Goal: Transaction & Acquisition: Book appointment/travel/reservation

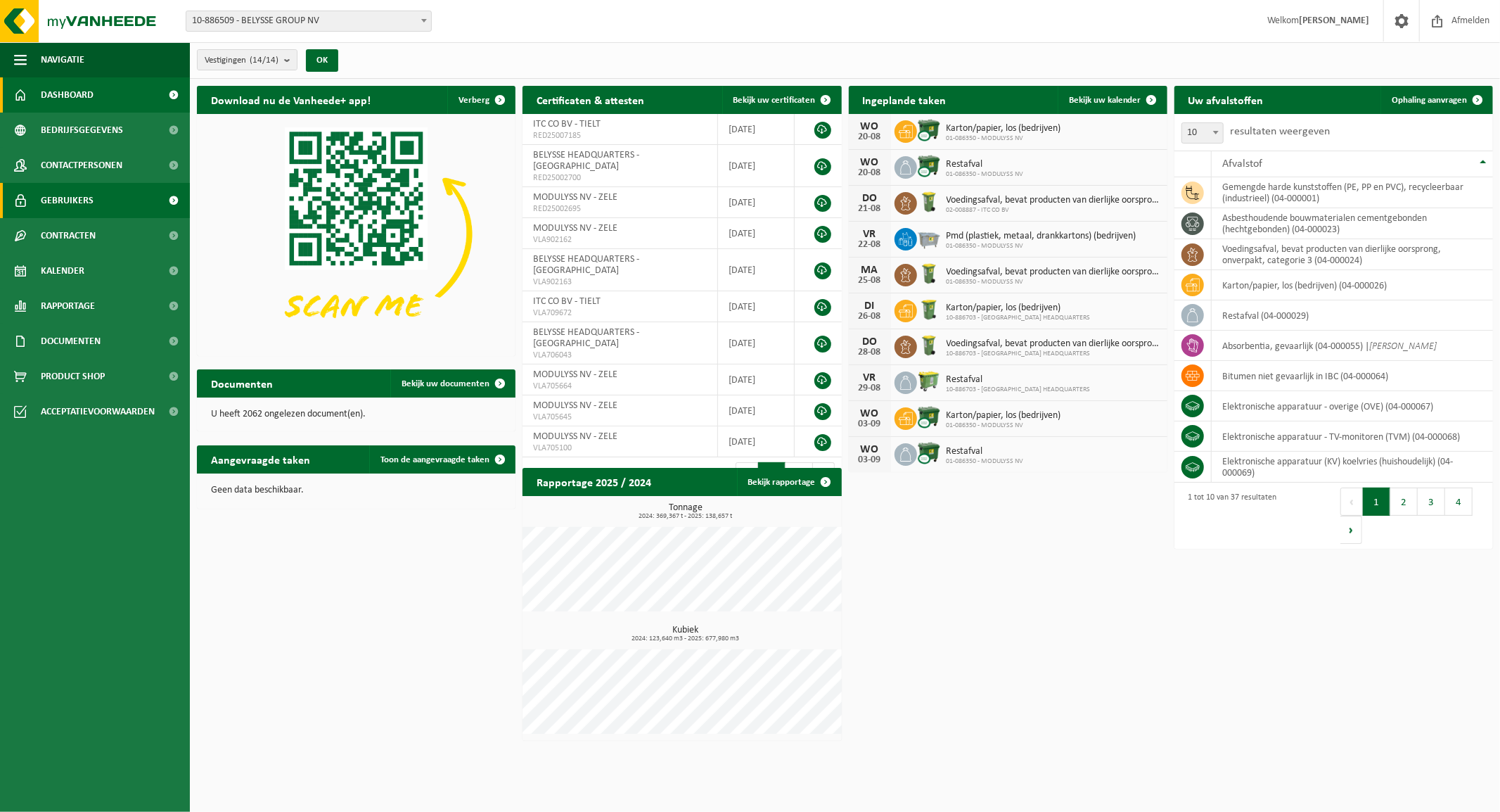
click at [76, 201] on span "Gebruikers" at bounding box center [67, 200] width 53 height 35
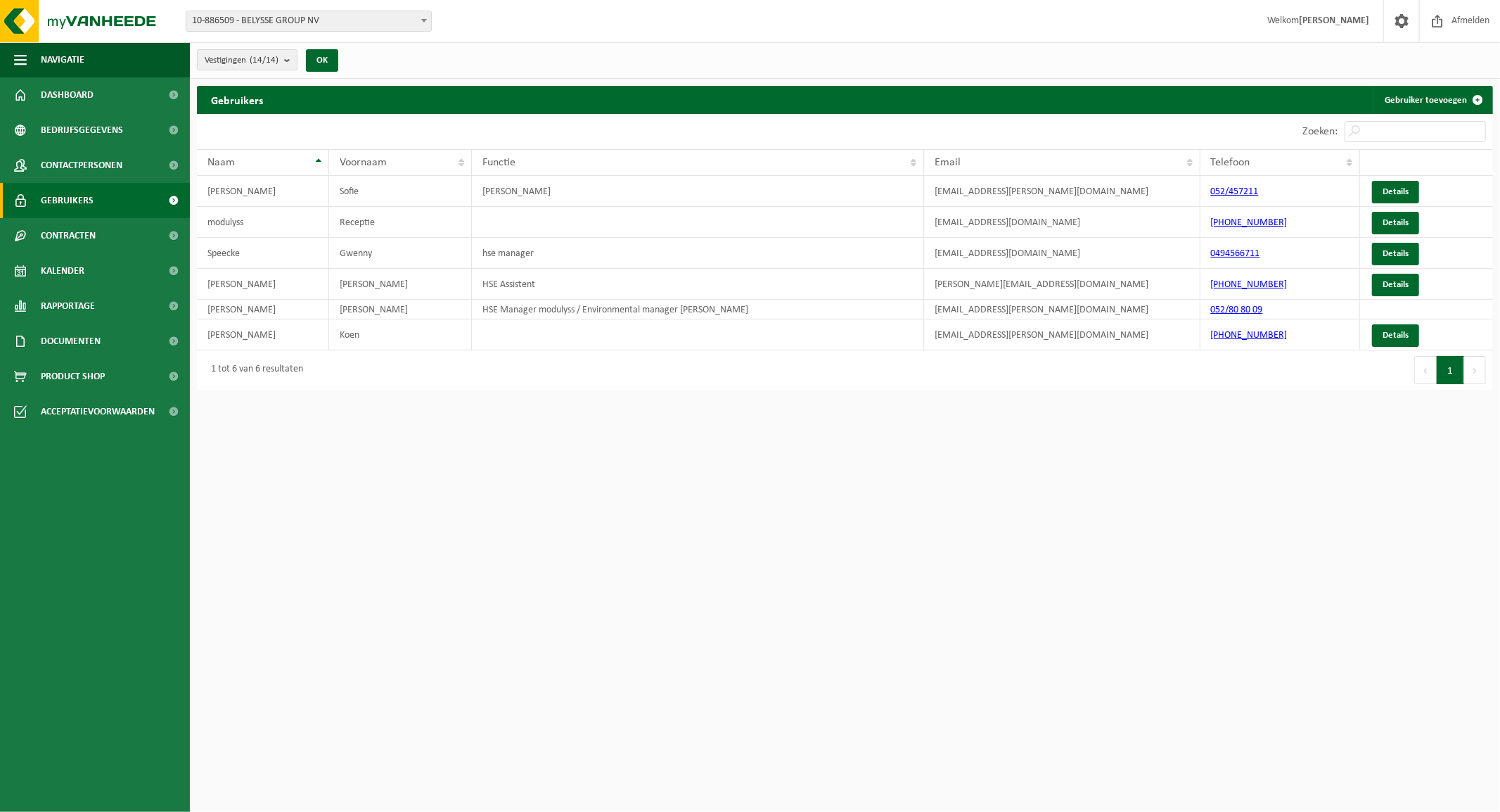
click at [368, 9] on div "Vestiging: 10-886509 - BELYSSE GROUP NV 10-886703 - BELYSSE HEADQUARTERS - WARE…" at bounding box center [750, 22] width 1500 height 43
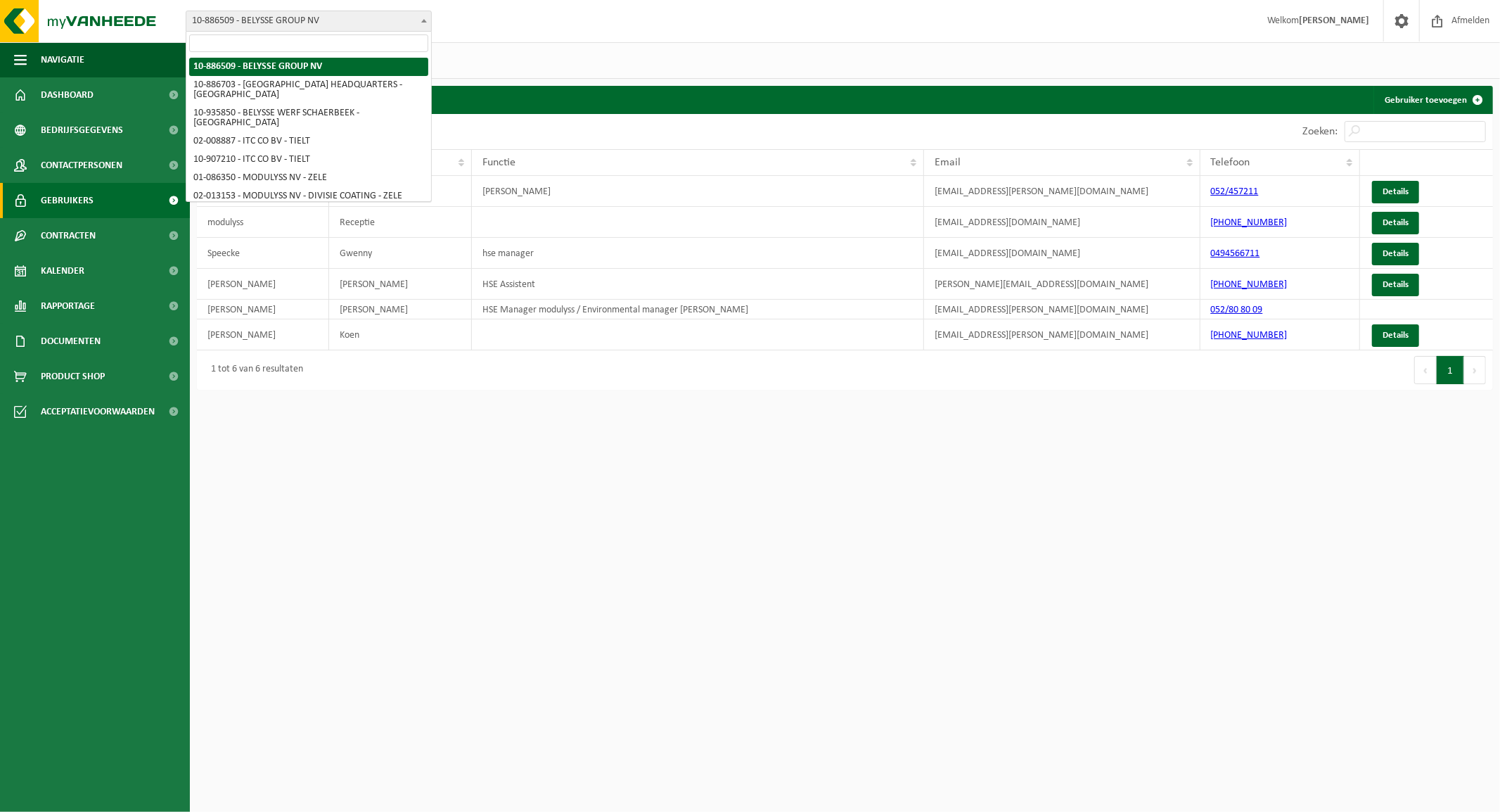
drag, startPoint x: 369, startPoint y: 17, endPoint x: 357, endPoint y: 31, distance: 18.4
click at [369, 18] on span "10-886509 - BELYSSE GROUP NV" at bounding box center [308, 22] width 245 height 20
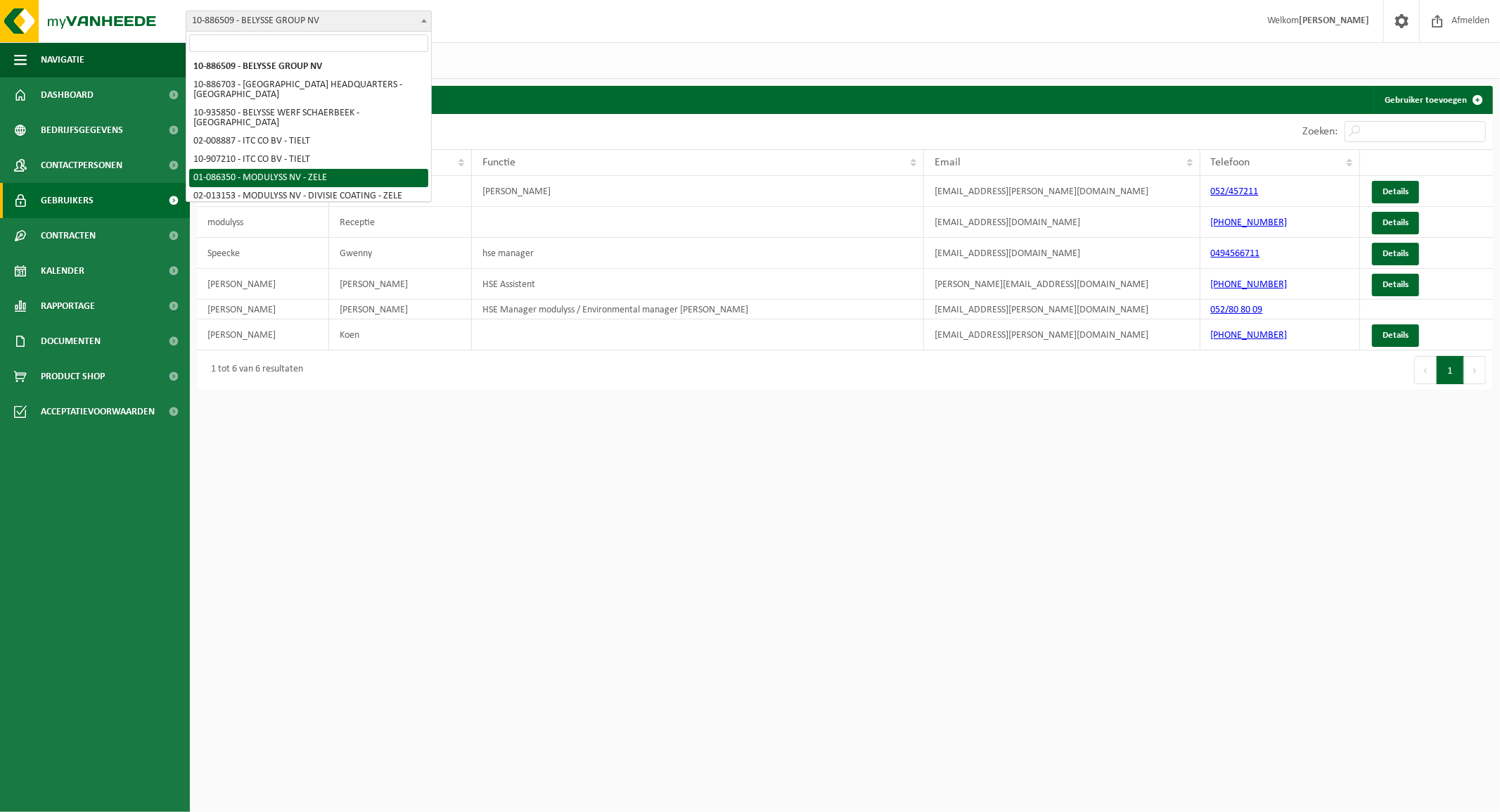
select select "667"
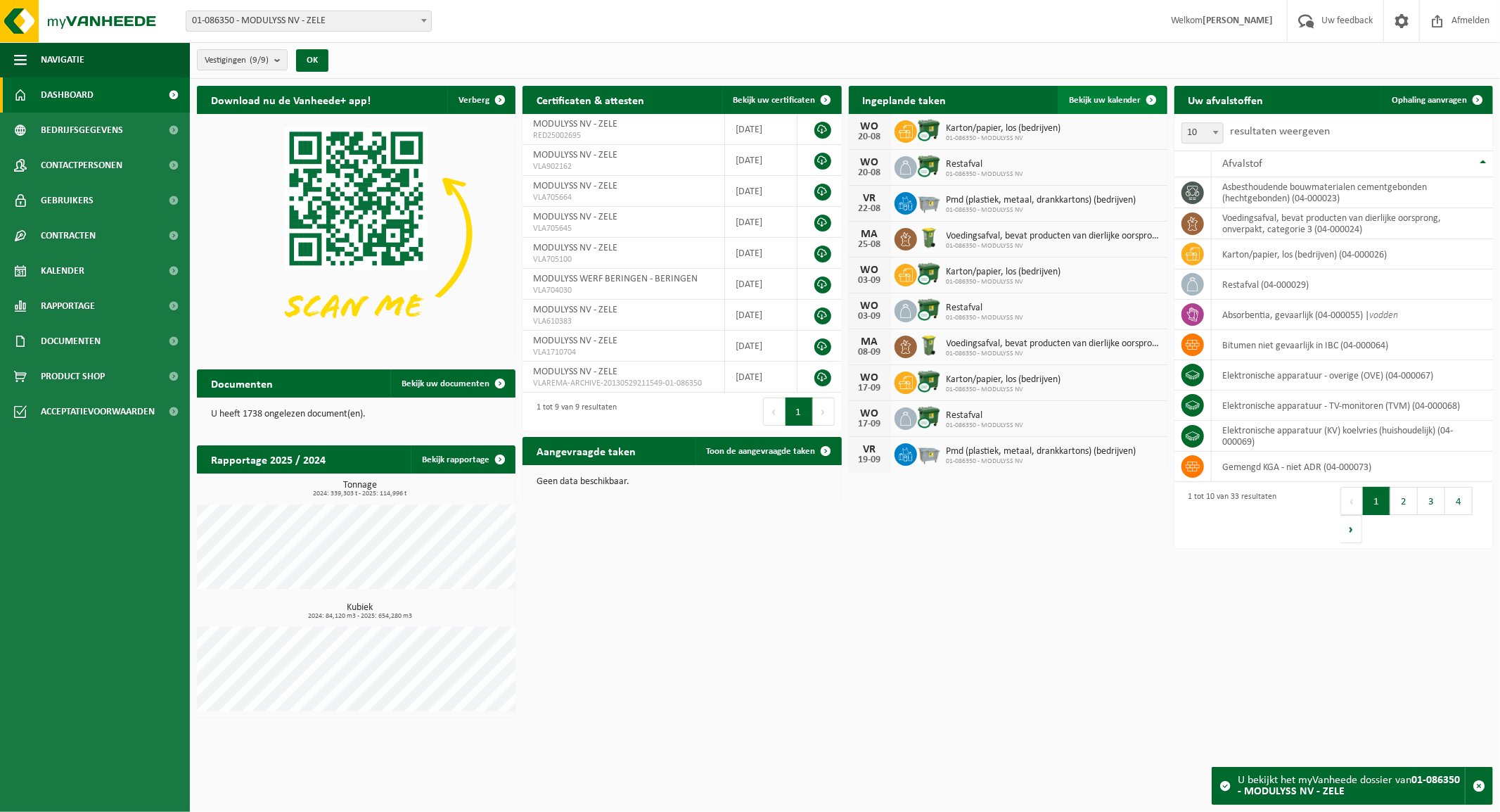
click at [1113, 97] on span "Bekijk uw kalender" at bounding box center [1105, 100] width 73 height 9
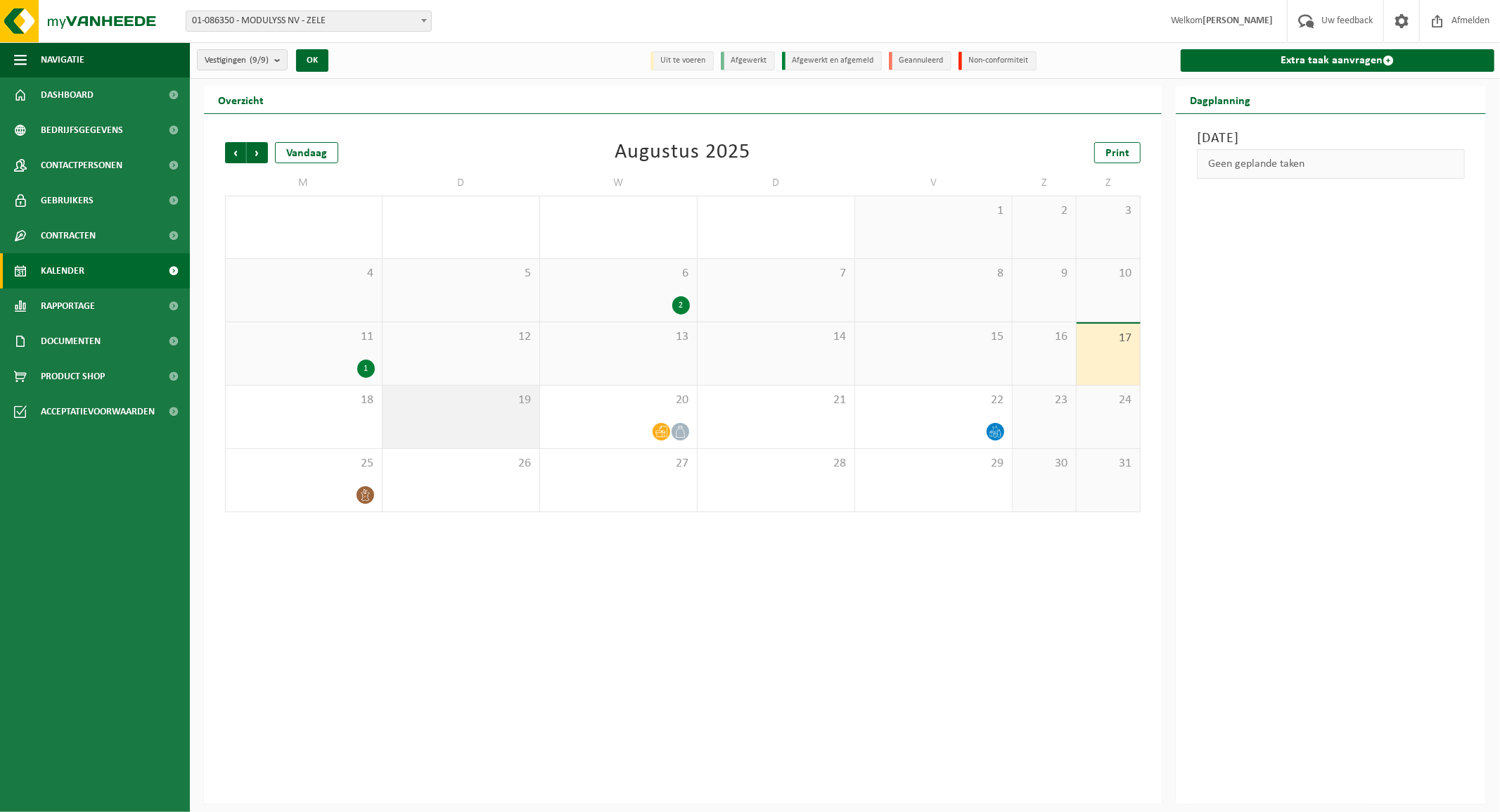
click at [473, 415] on div "19" at bounding box center [461, 417] width 156 height 63
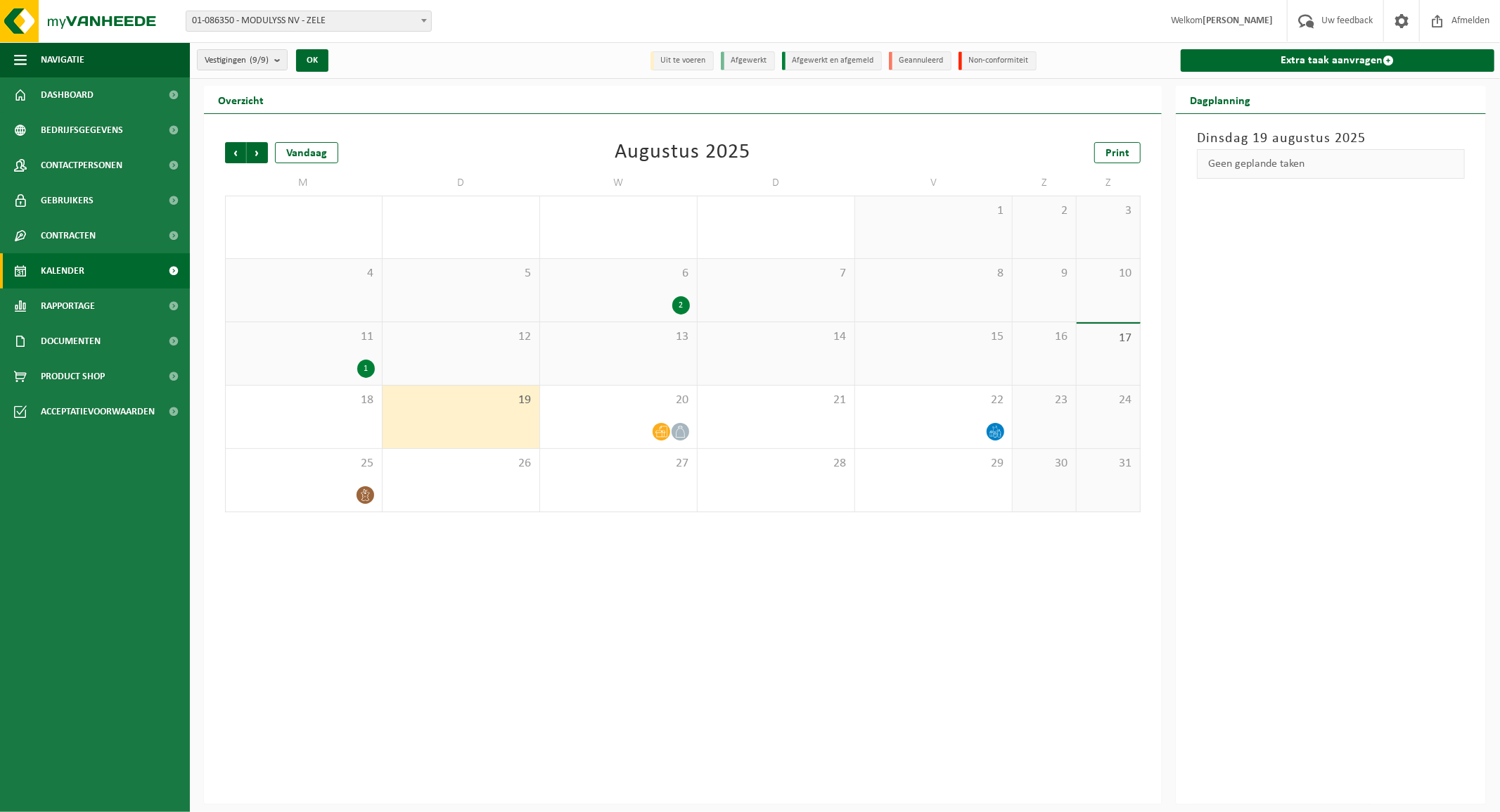
click at [489, 408] on div "19" at bounding box center [461, 417] width 156 height 63
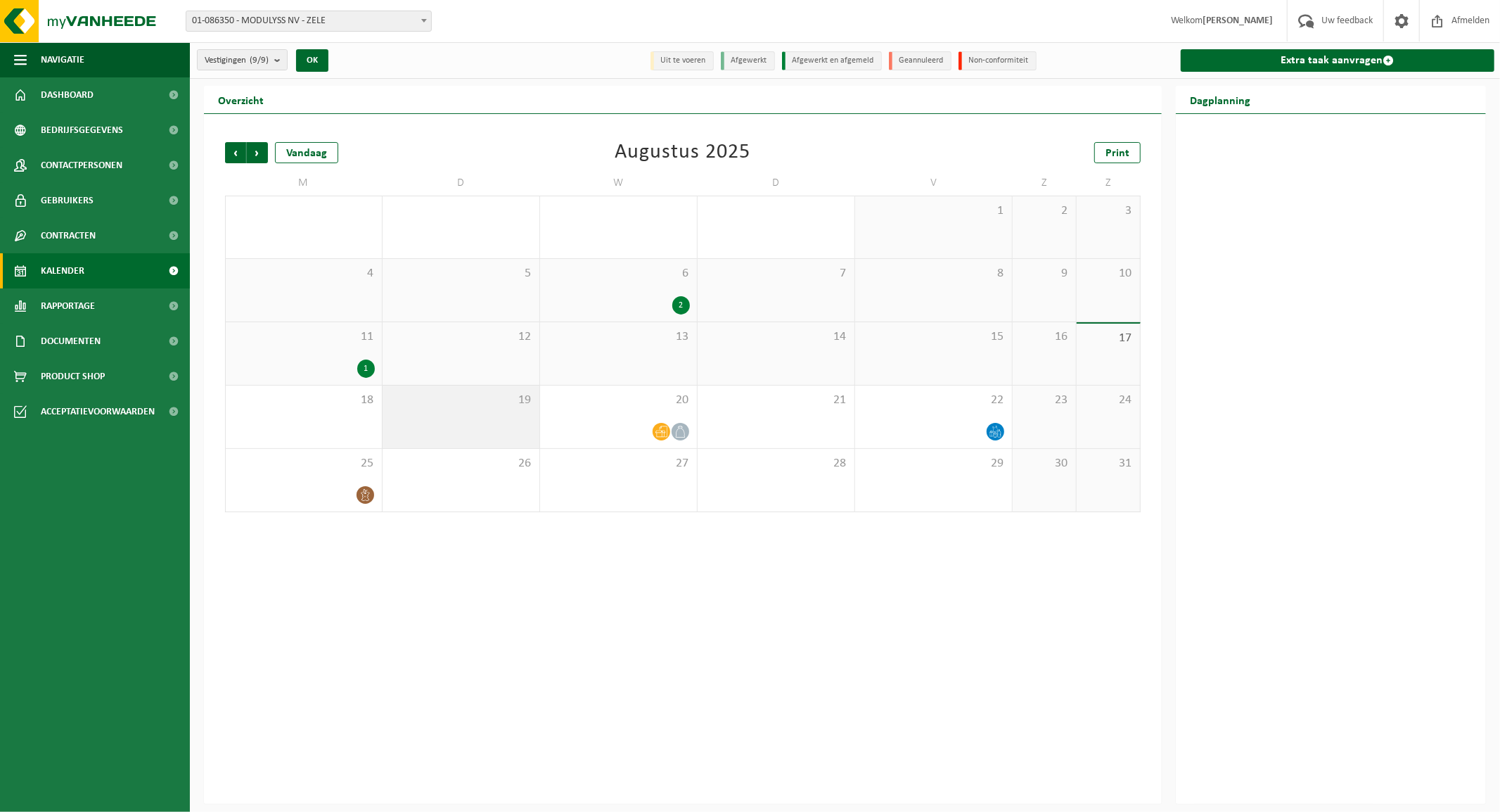
click at [484, 412] on div "19" at bounding box center [461, 417] width 156 height 63
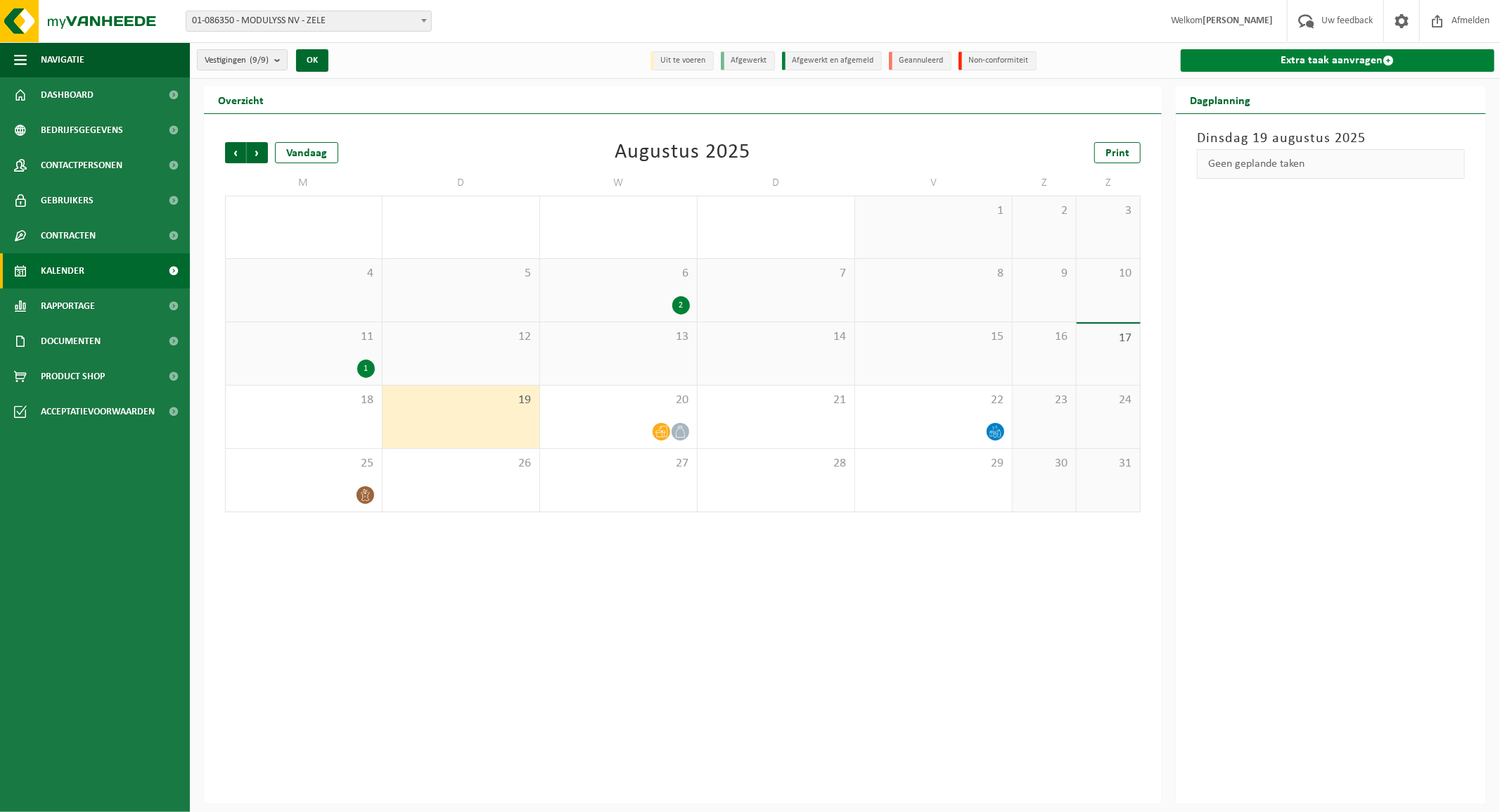
click at [1302, 53] on link "Extra taak aanvragen" at bounding box center [1337, 60] width 314 height 22
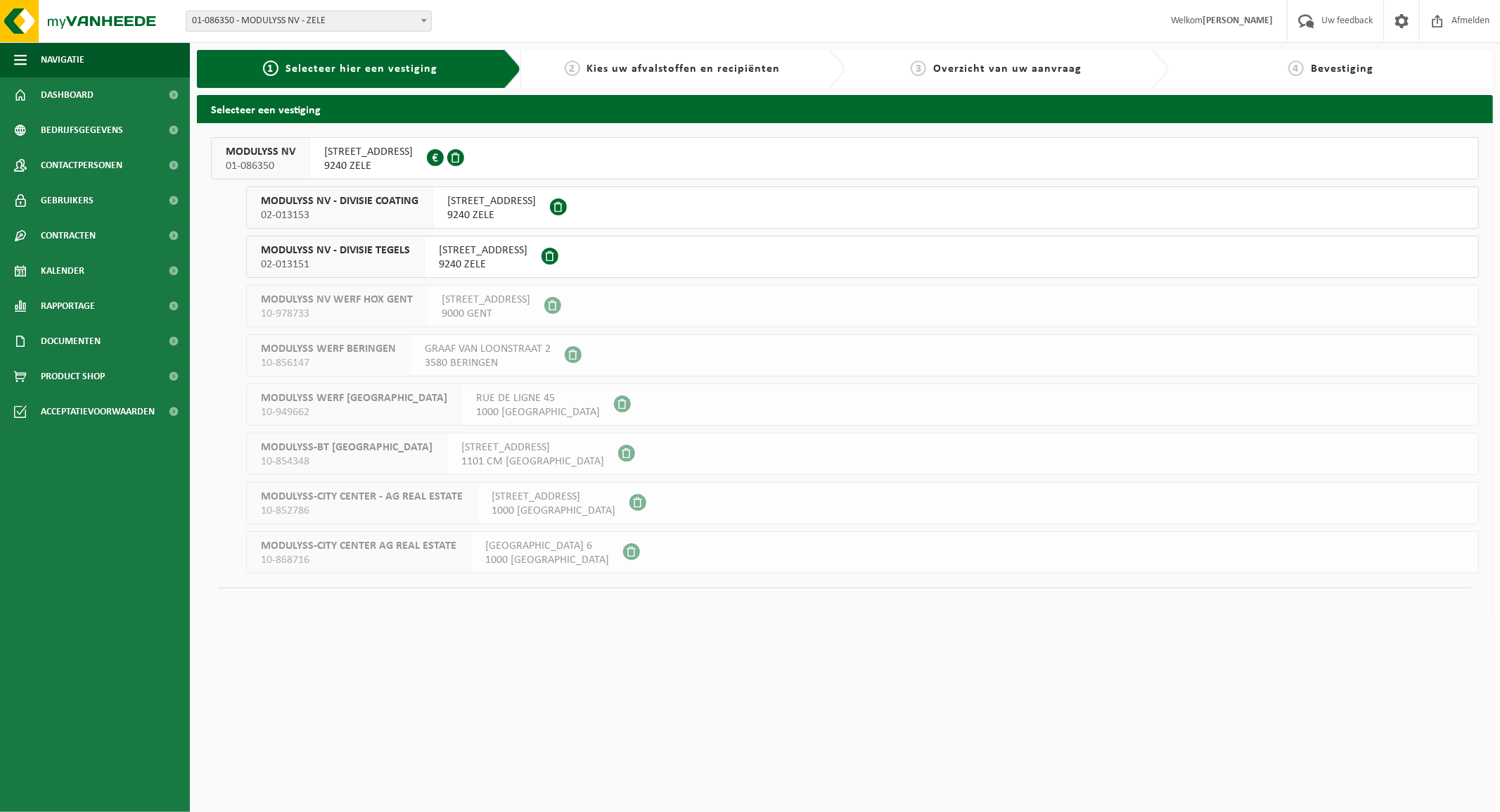
click at [360, 212] on span "02-013153" at bounding box center [339, 216] width 157 height 14
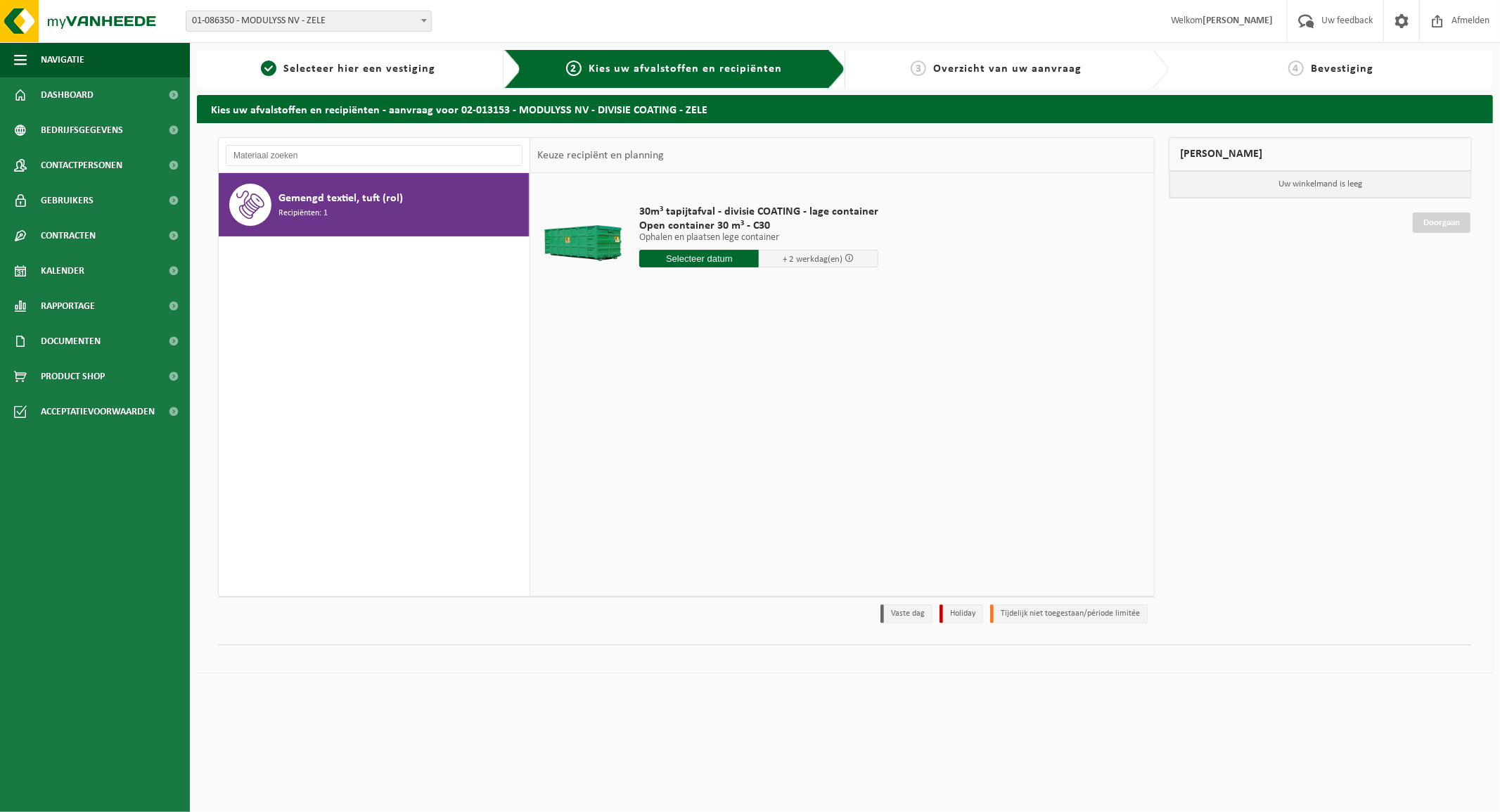
click at [802, 254] on span "+ 2 werkdag(en)" at bounding box center [818, 259] width 120 height 18
click at [694, 257] on input "text" at bounding box center [699, 259] width 120 height 18
click at [676, 406] on div "19" at bounding box center [677, 406] width 24 height 22
type input "Van 2025-08-19"
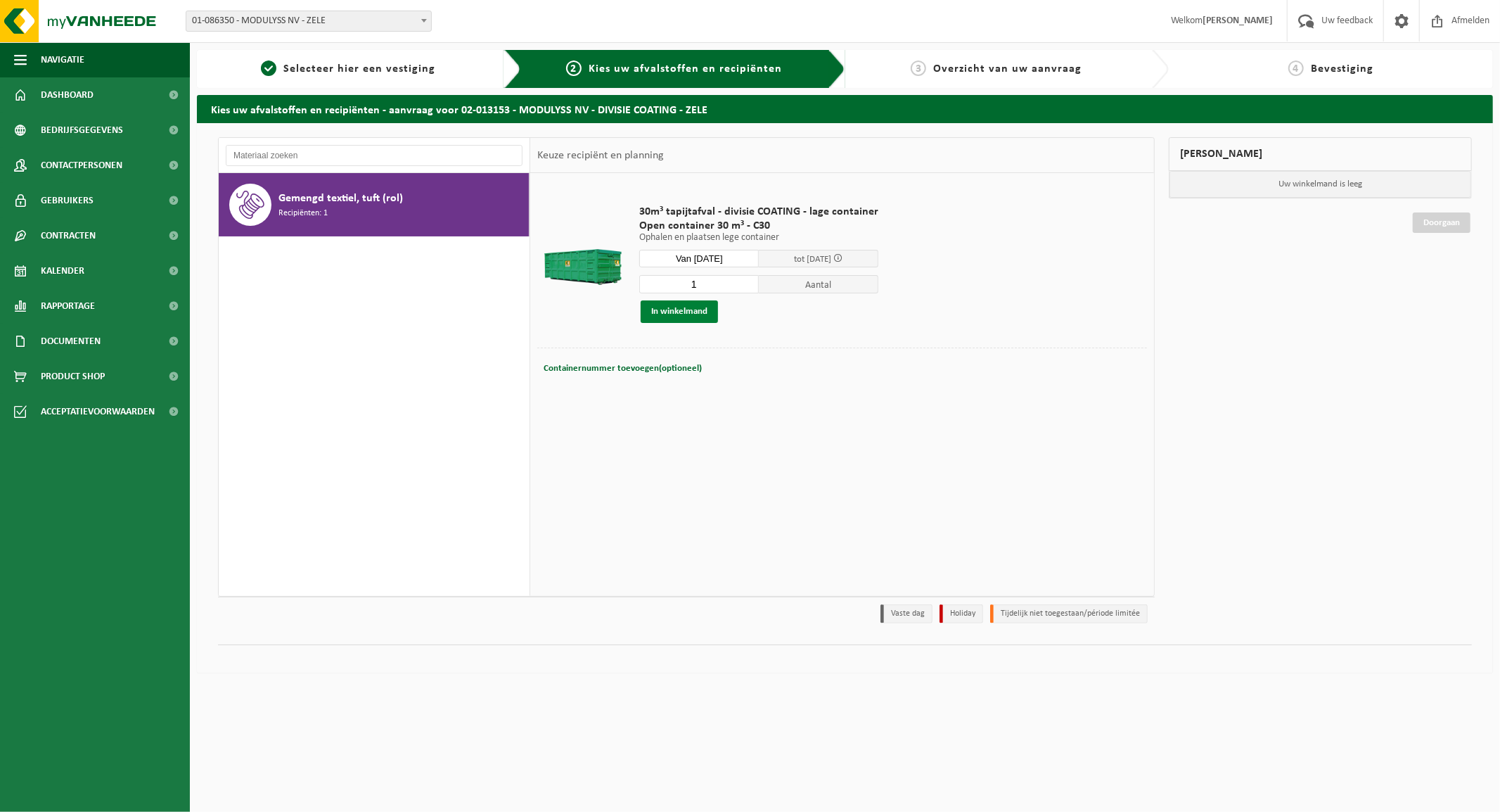
click at [679, 312] on button "In winkelmand" at bounding box center [680, 311] width 77 height 22
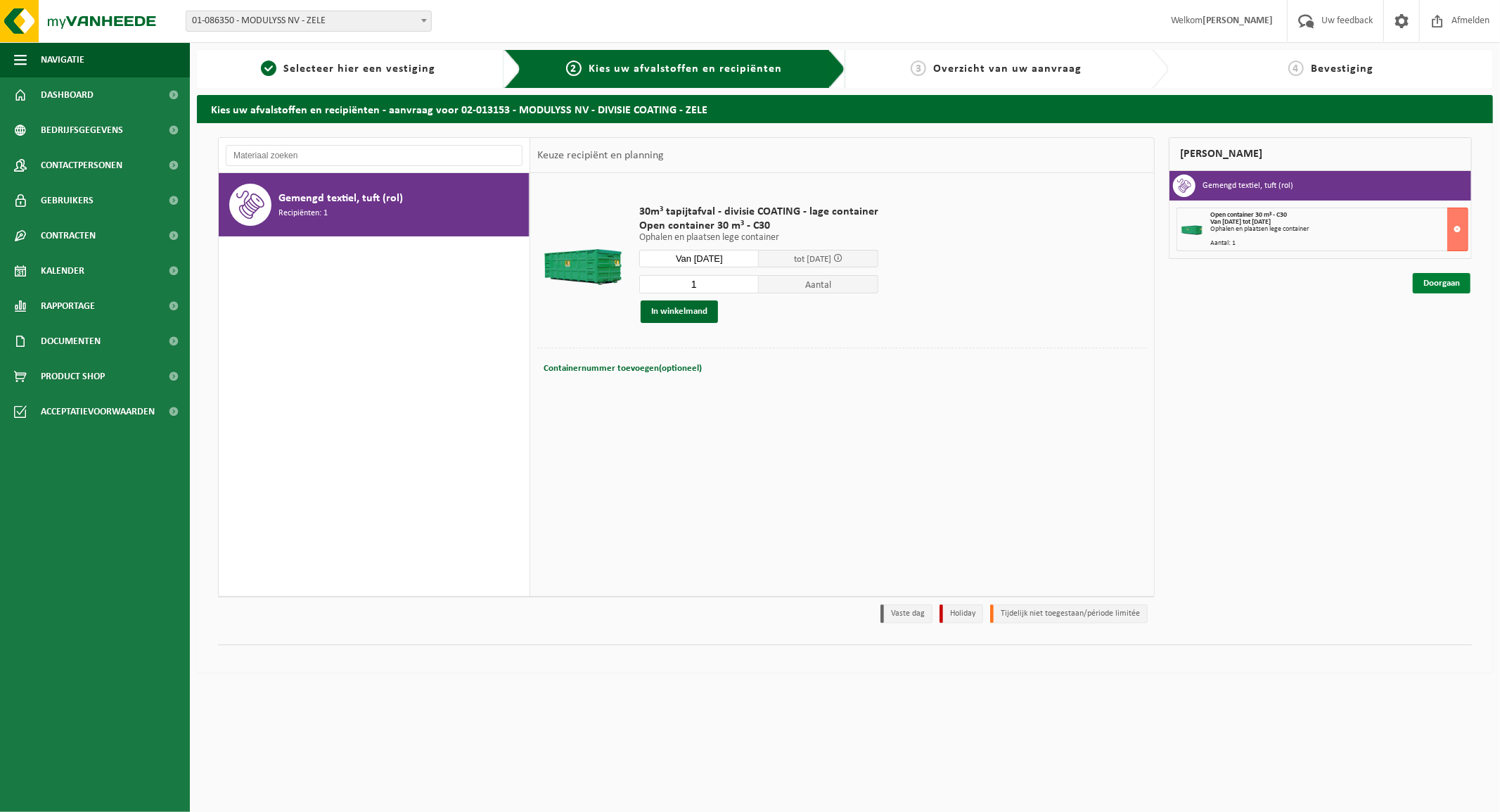
click at [1441, 277] on link "Doorgaan" at bounding box center [1442, 282] width 58 height 21
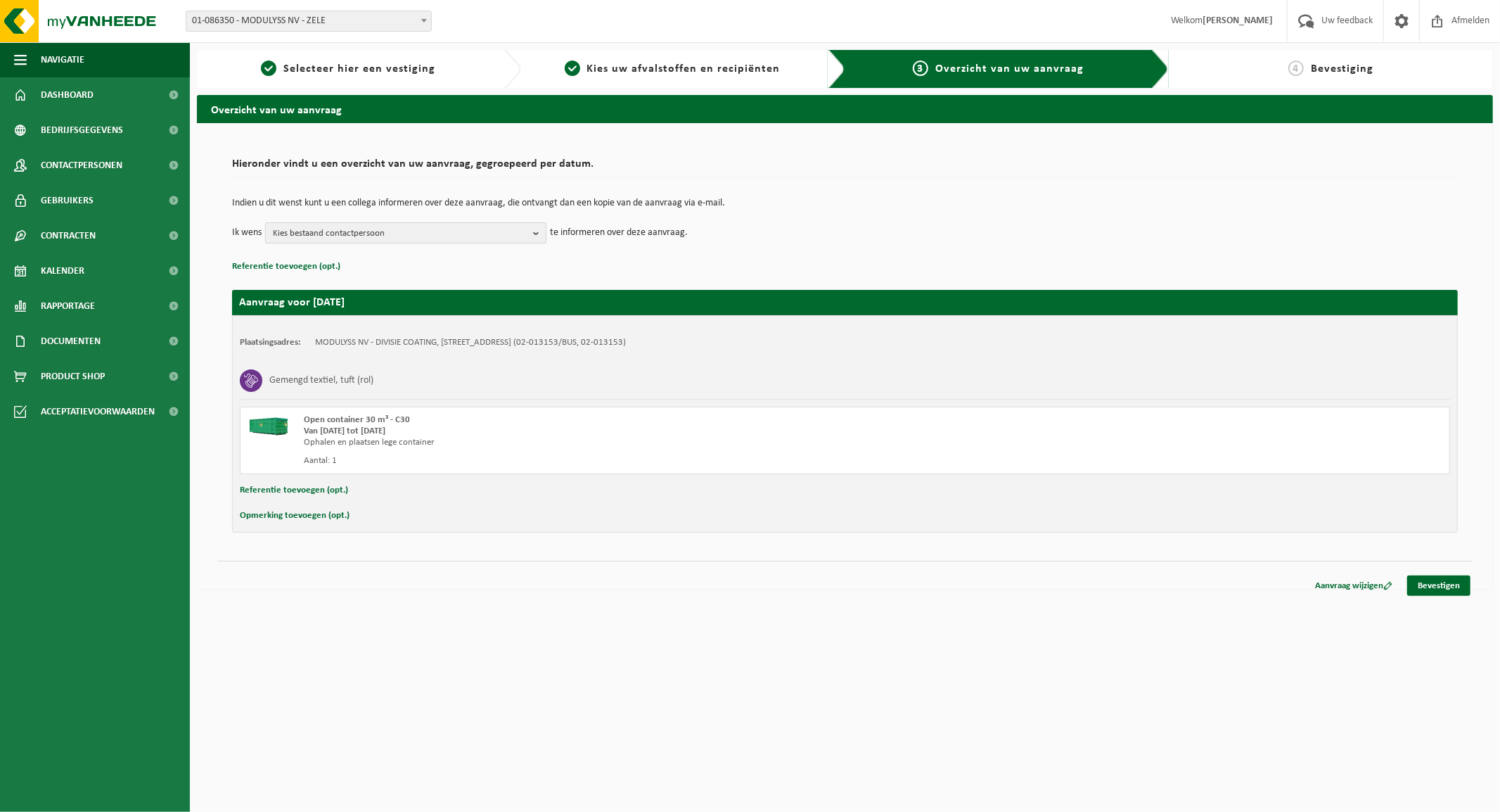
click at [374, 228] on span "Kies bestaand contactpersoon" at bounding box center [399, 233] width 254 height 21
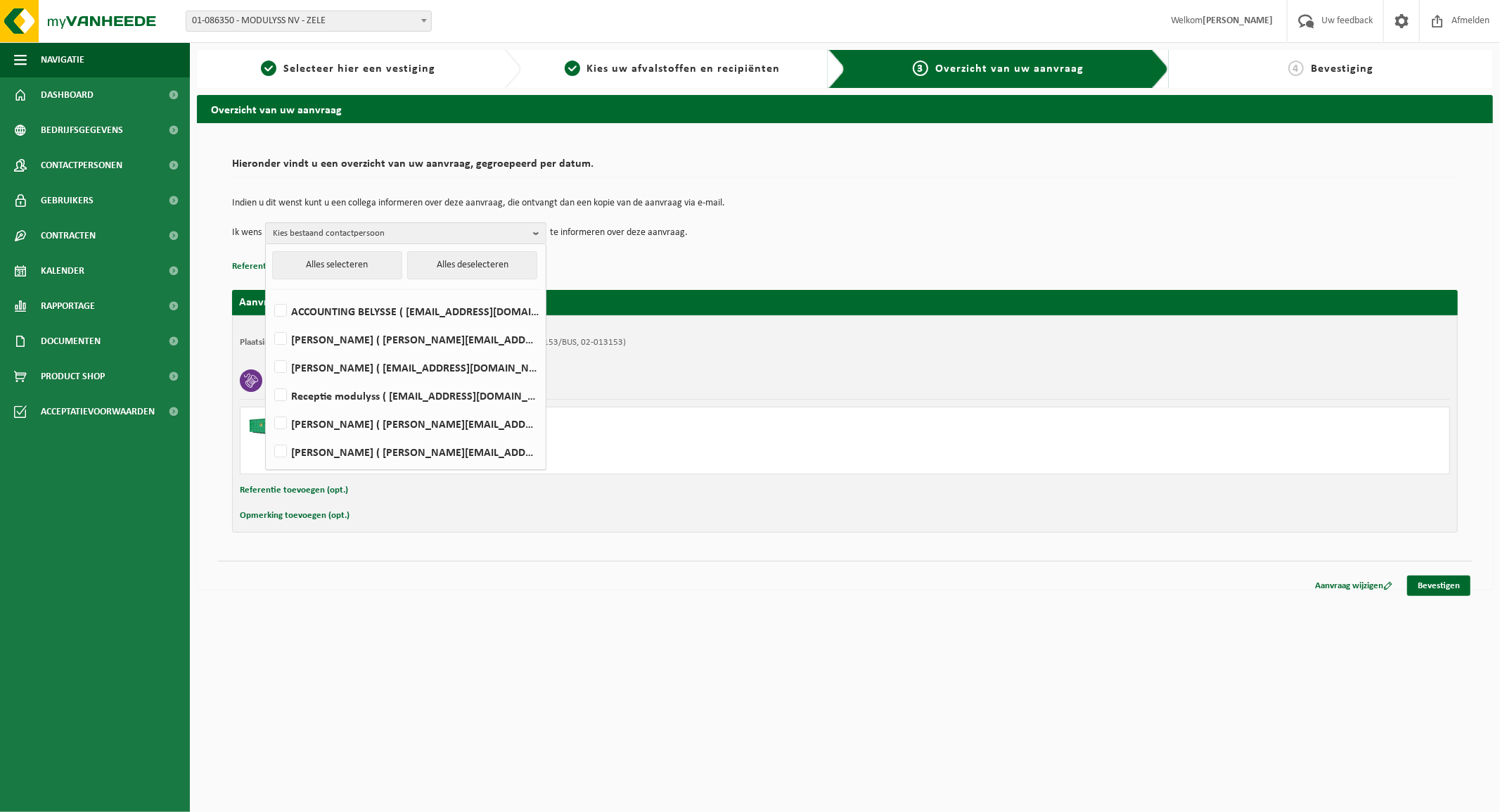
drag, startPoint x: 764, startPoint y: 248, endPoint x: 701, endPoint y: 257, distance: 63.6
click at [765, 248] on div "Indien u dit wenst kunt u een collega informeren over deze aanvraag, die ontvan…" at bounding box center [844, 220] width 1226 height 73
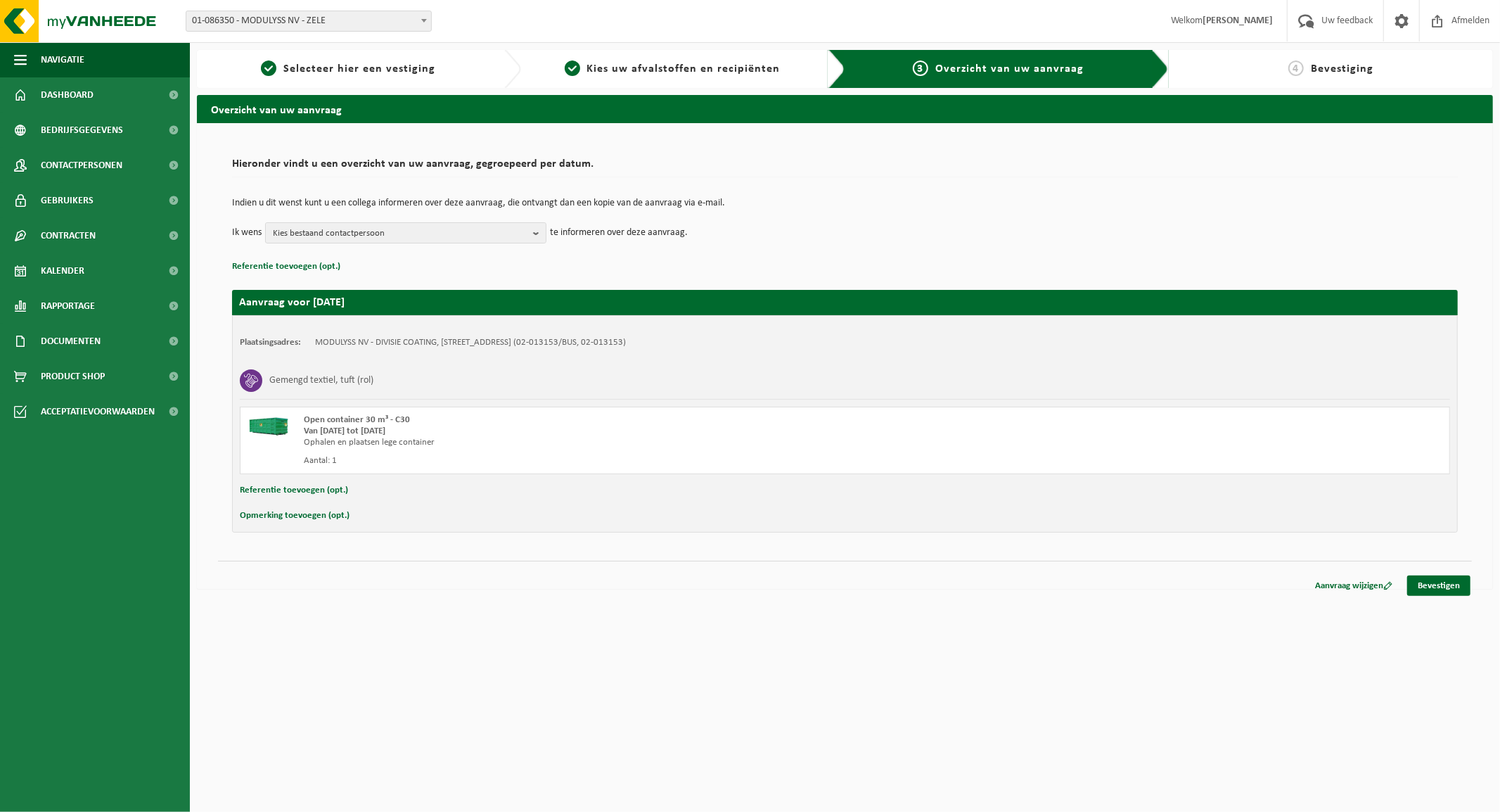
click at [292, 488] on button "Referentie toevoegen (opt.)" at bounding box center [294, 490] width 108 height 18
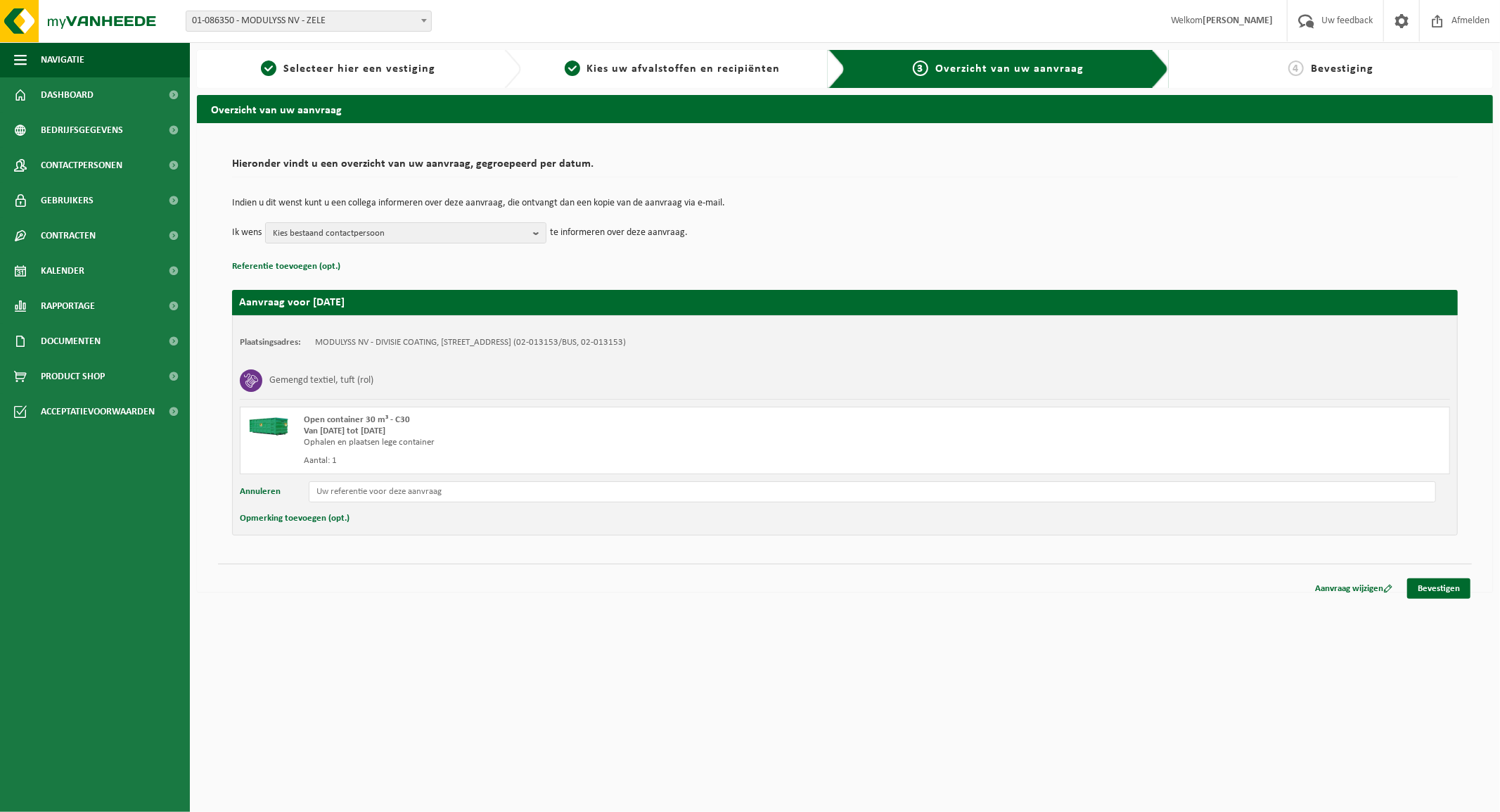
click at [287, 518] on button "Opmerking toevoegen (opt.)" at bounding box center [295, 518] width 110 height 18
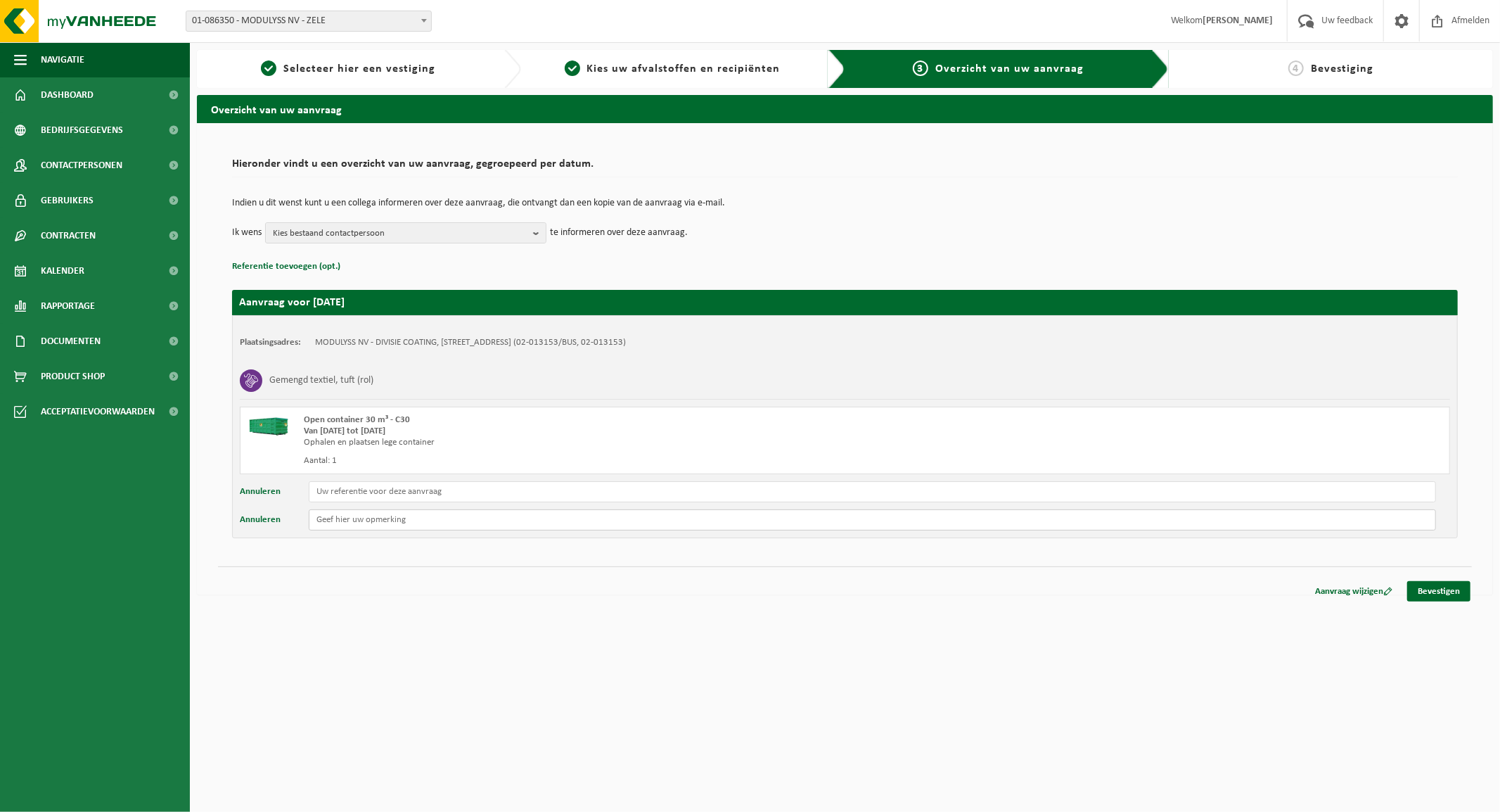
click at [363, 518] on input "text" at bounding box center [872, 519] width 1128 height 21
type input "Graag ten laatste op dinsdagnamiddag vervangen aub..."
click at [1444, 593] on link "Bevestigen" at bounding box center [1439, 591] width 63 height 21
